Goal: Task Accomplishment & Management: Use online tool/utility

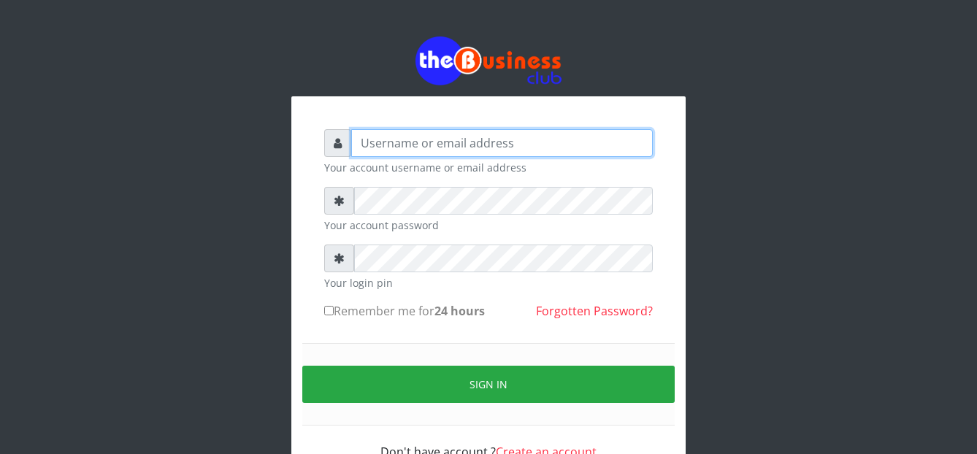
type input "[EMAIL_ADDRESS][DOMAIN_NAME]"
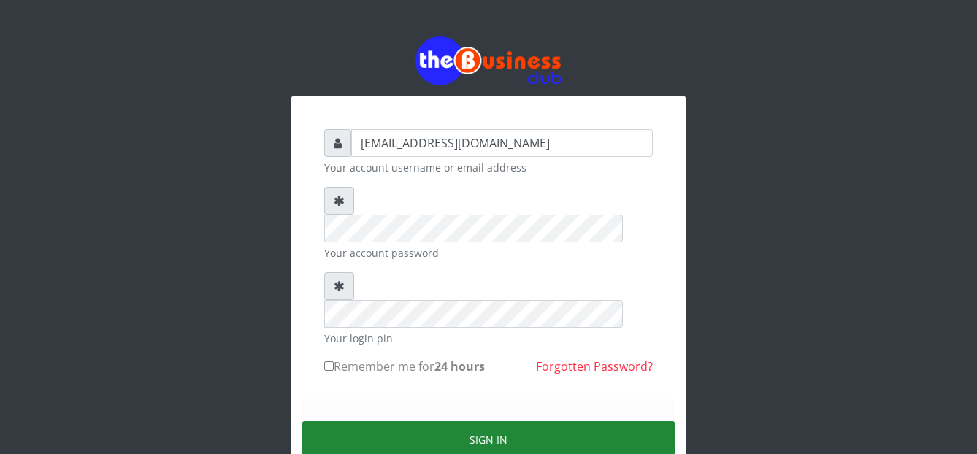
click at [372, 421] on button "Sign in" at bounding box center [488, 439] width 372 height 37
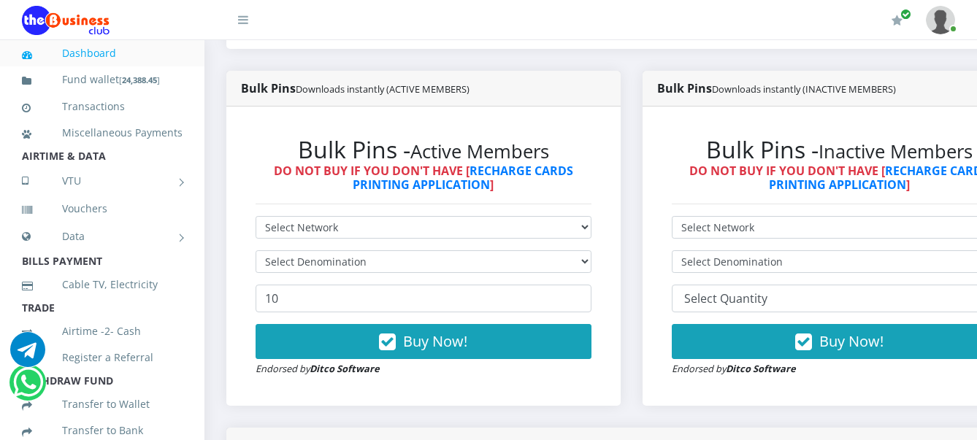
scroll to position [365, 0]
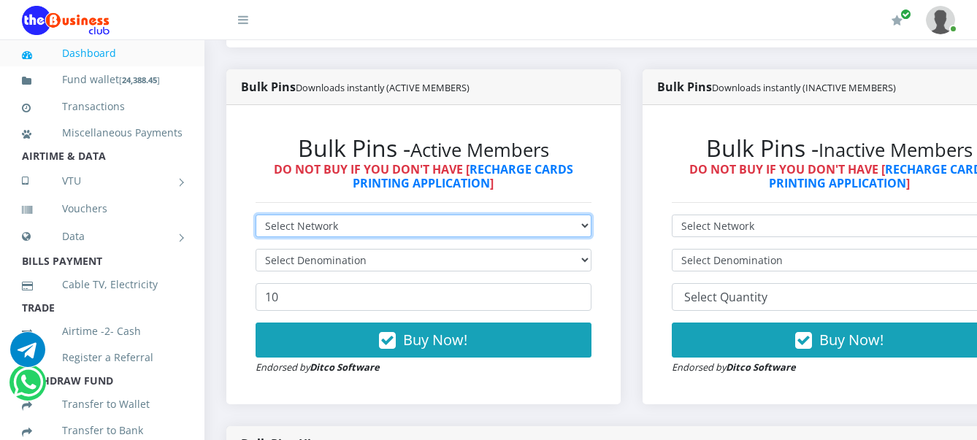
click at [436, 226] on select "Select Network MTN Globacom 9Mobile Airtel" at bounding box center [423, 226] width 336 height 23
select select "Airtel"
click at [255, 218] on select "Select Network MTN Globacom 9Mobile Airtel" at bounding box center [423, 226] width 336 height 23
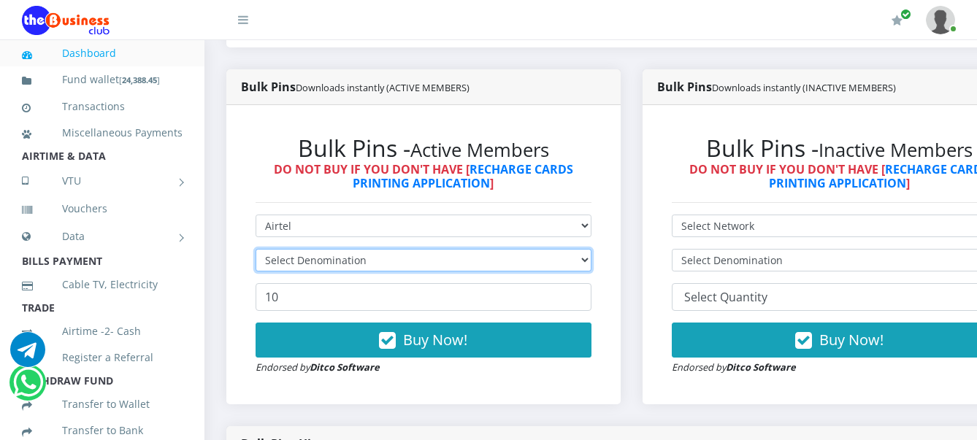
click at [331, 272] on select "Select Denomination" at bounding box center [423, 260] width 336 height 23
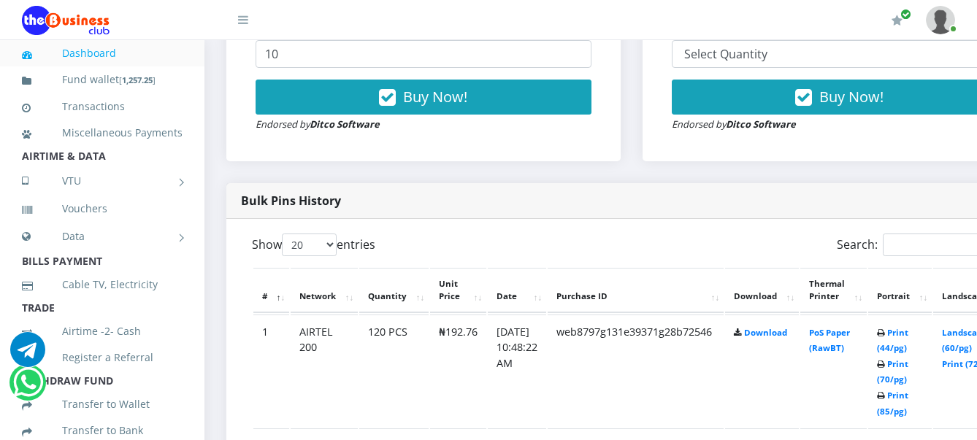
scroll to position [620, 0]
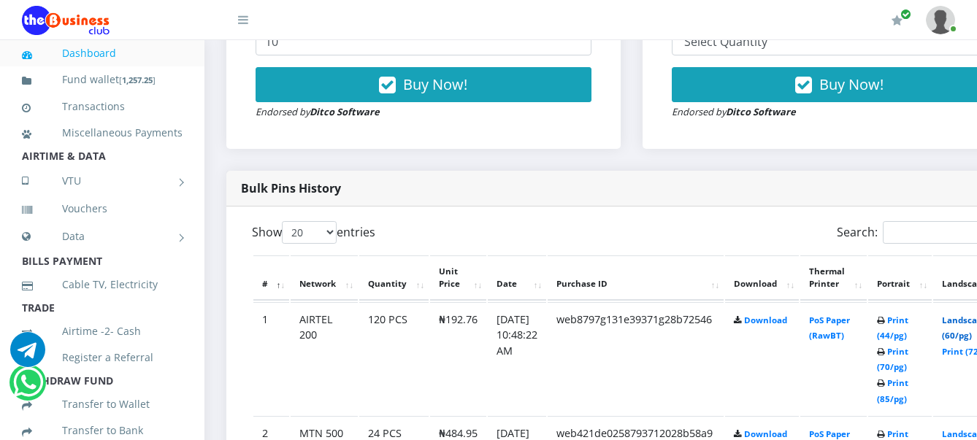
click at [972, 320] on link "Landscape (60/pg)" at bounding box center [964, 328] width 45 height 27
